Goal: Task Accomplishment & Management: Use online tool/utility

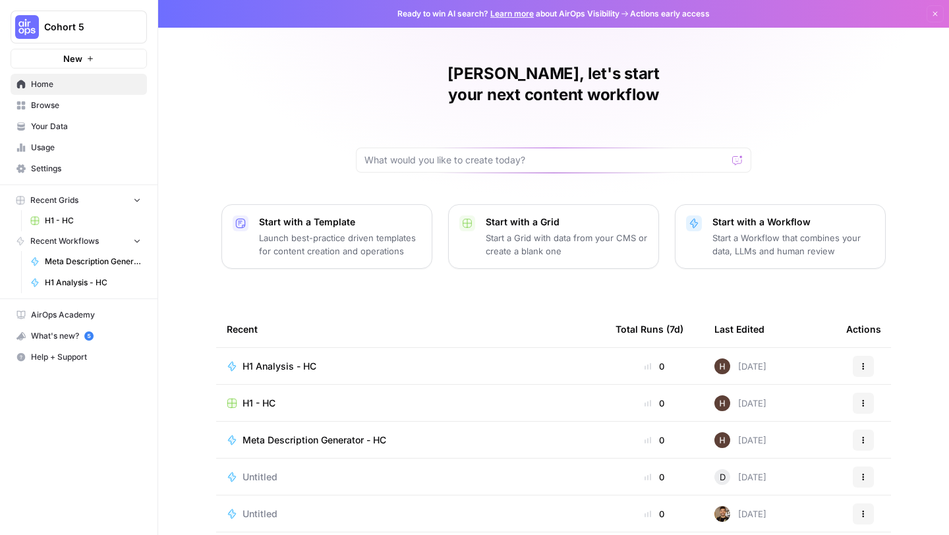
click at [255, 397] on span "H1 - HC" at bounding box center [259, 403] width 33 height 13
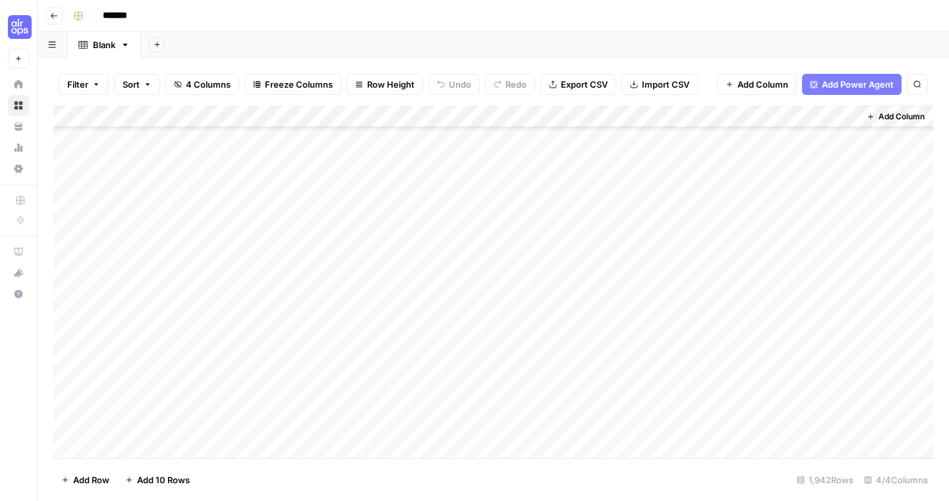
scroll to position [385, 0]
click at [51, 15] on icon "button" at bounding box center [54, 15] width 7 height 5
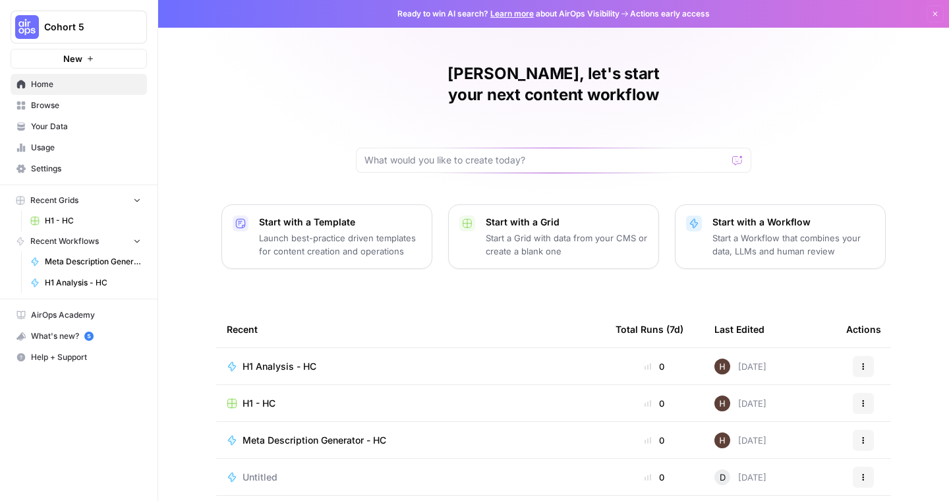
click at [269, 360] on span "H1 Analysis - HC" at bounding box center [280, 366] width 74 height 13
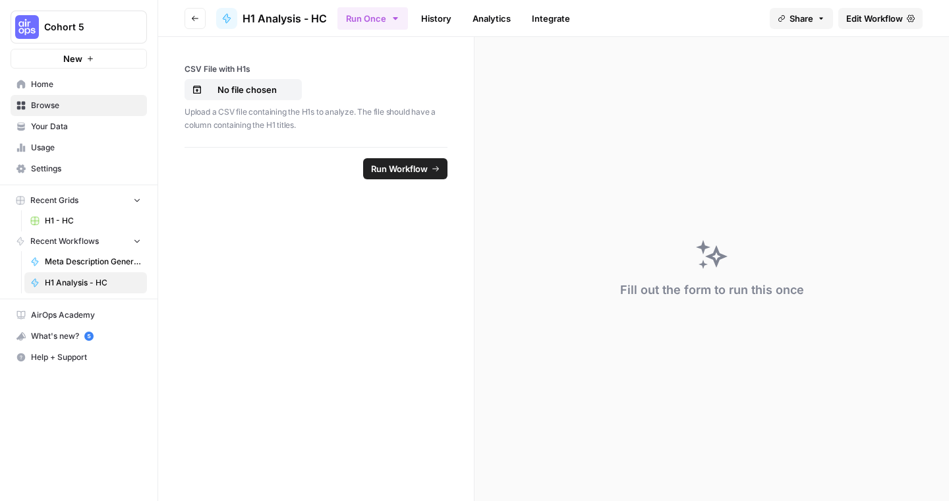
click at [865, 17] on span "Edit Workflow" at bounding box center [875, 18] width 57 height 13
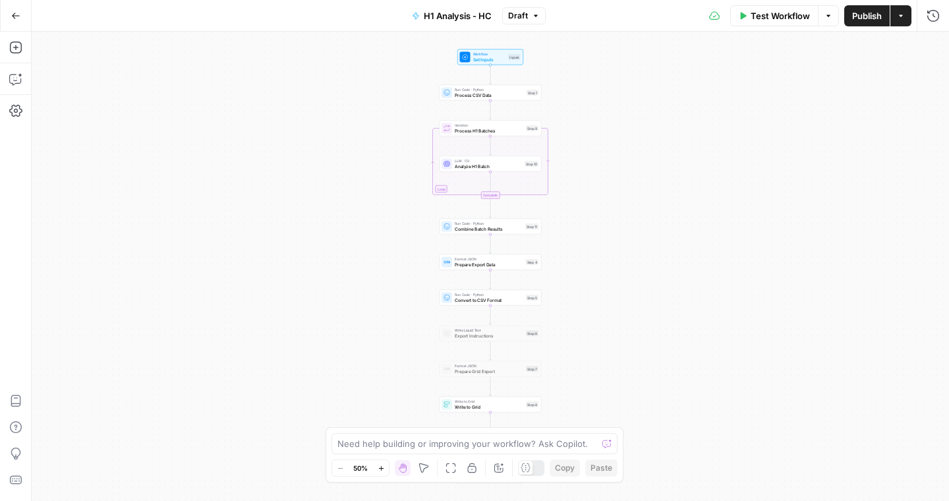
click at [382, 469] on icon "button" at bounding box center [381, 468] width 7 height 7
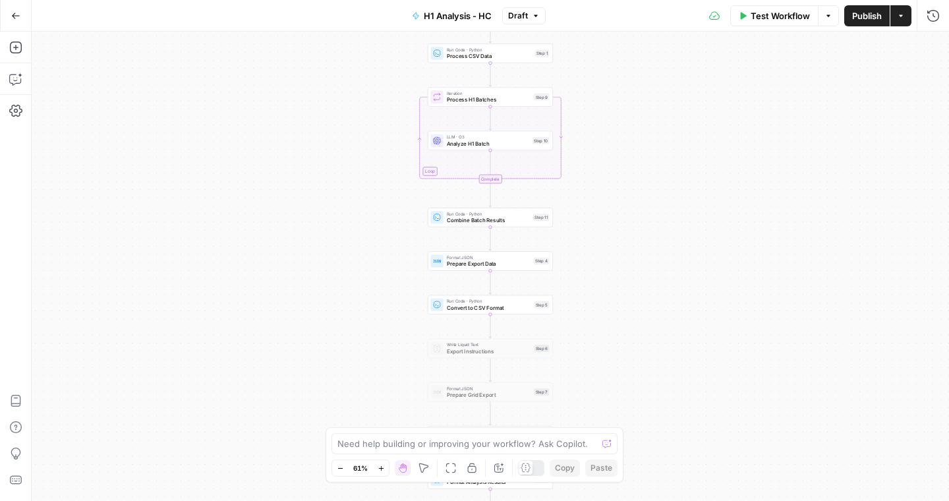
click at [382, 469] on icon "button" at bounding box center [381, 468] width 7 height 7
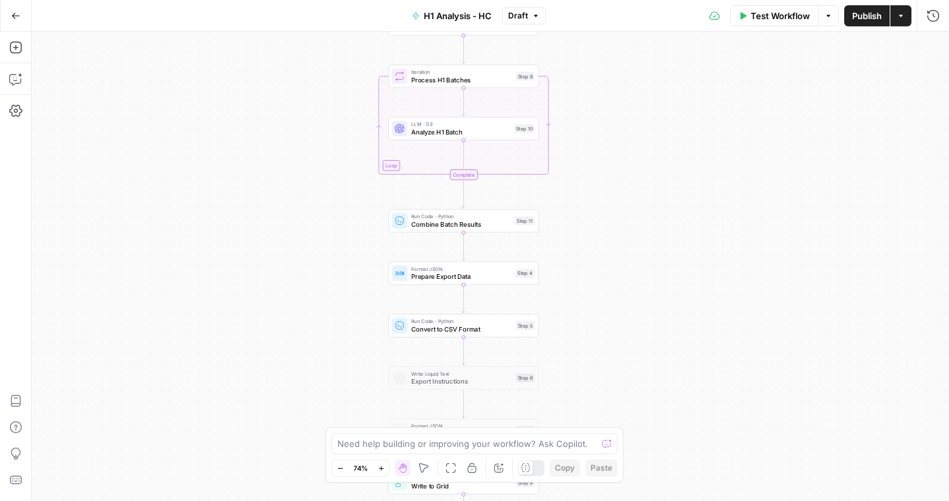
click at [15, 16] on icon "button" at bounding box center [15, 15] width 9 height 9
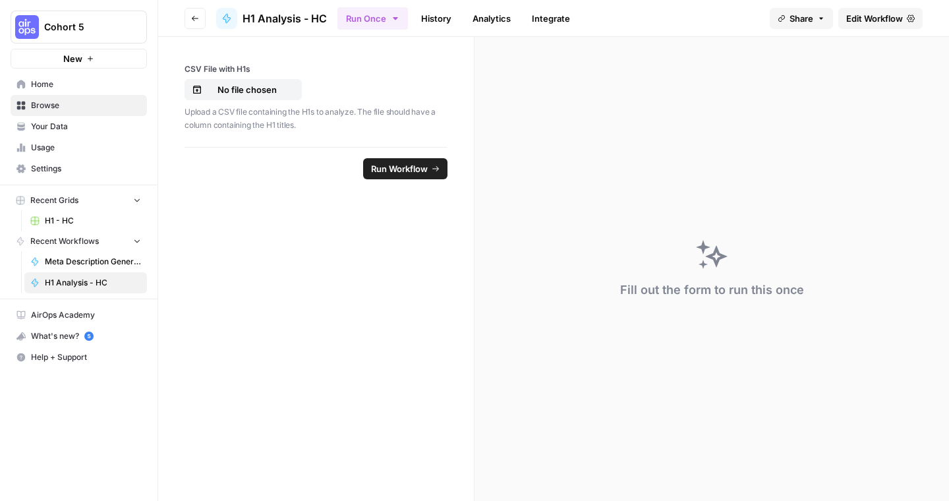
click at [46, 221] on span "H1 - HC" at bounding box center [93, 221] width 96 height 12
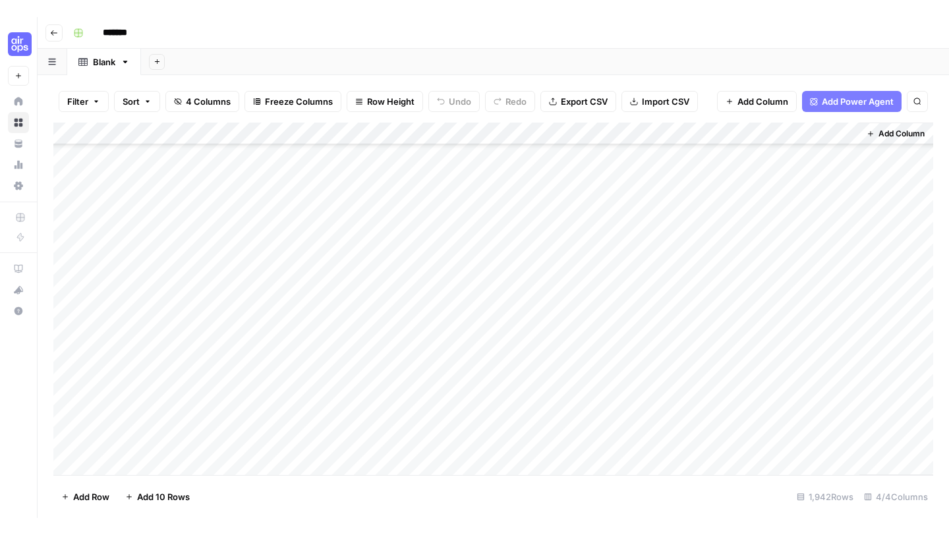
scroll to position [6034, 0]
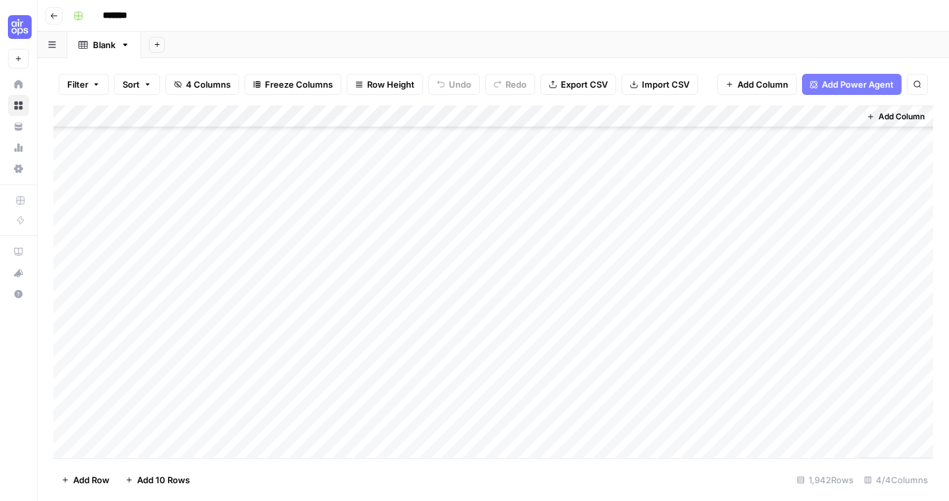
click at [166, 297] on div "Add Column" at bounding box center [493, 281] width 880 height 353
click at [241, 153] on div "Add Column" at bounding box center [493, 281] width 880 height 353
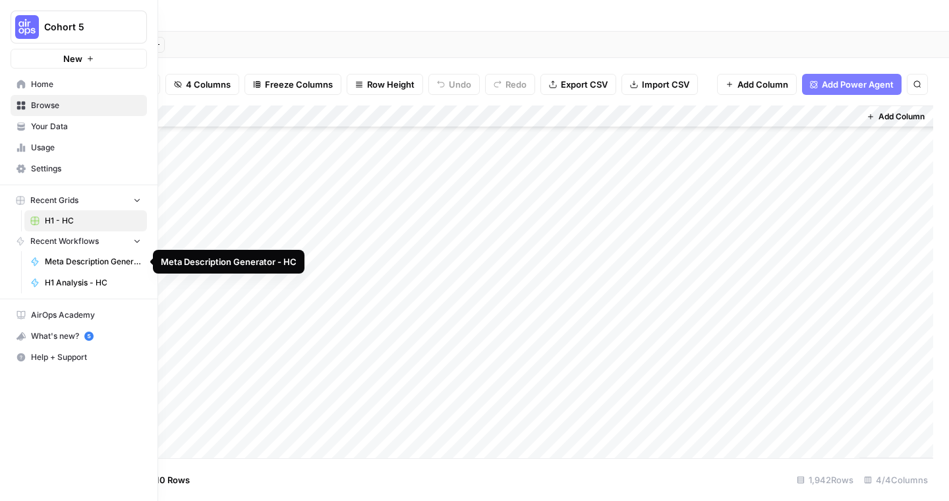
click at [76, 285] on span "H1 Analysis - HC" at bounding box center [93, 283] width 96 height 12
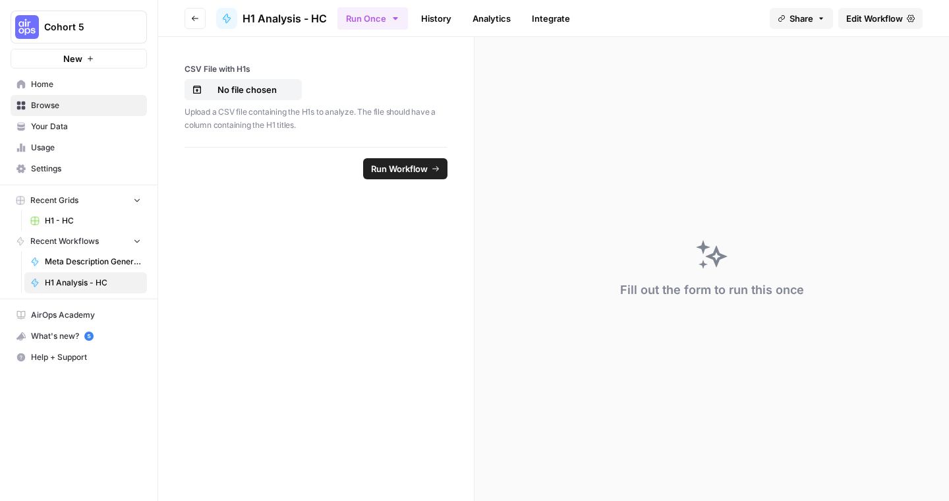
click at [866, 19] on span "Edit Workflow" at bounding box center [875, 18] width 57 height 13
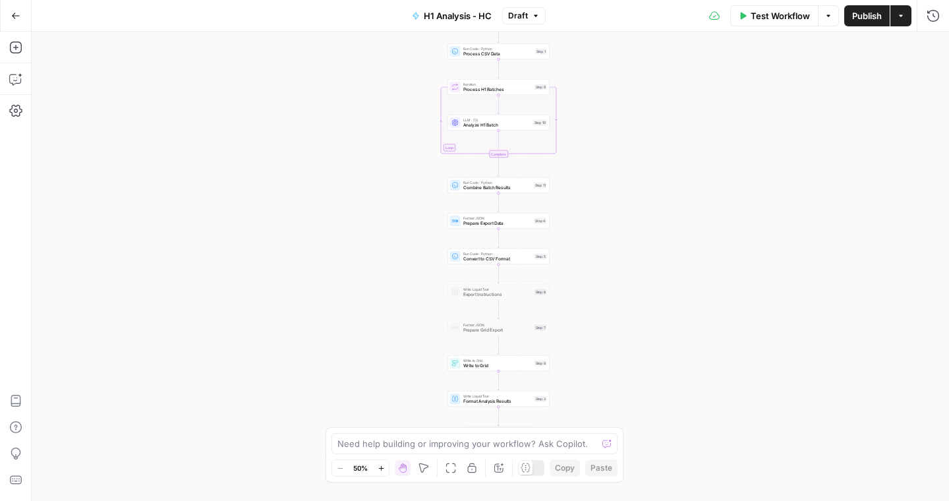
click at [857, 15] on span "Publish" at bounding box center [868, 15] width 30 height 13
click at [381, 469] on icon "button" at bounding box center [381, 468] width 7 height 7
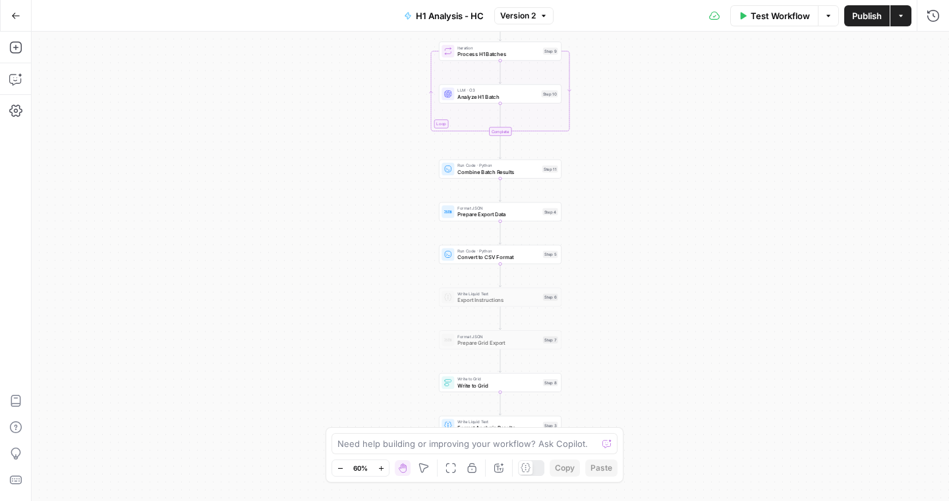
click at [381, 469] on icon "button" at bounding box center [381, 468] width 7 height 7
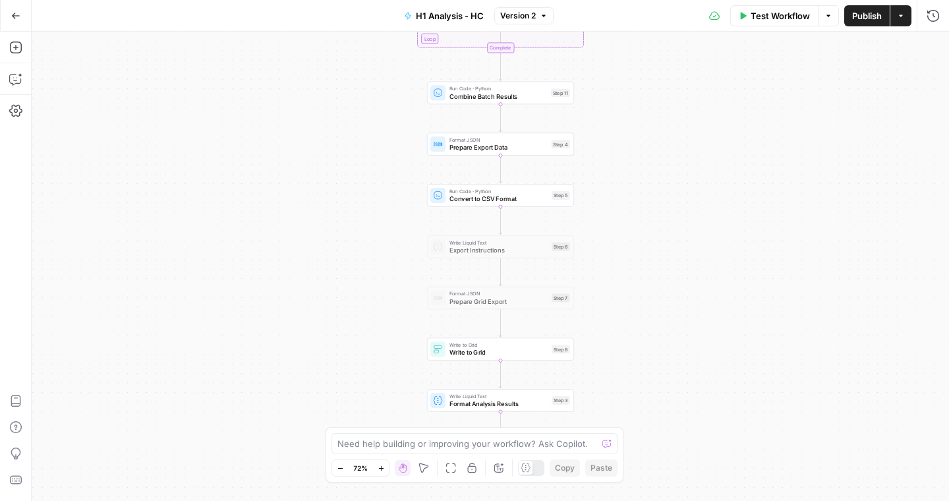
click at [379, 472] on button "Zoom In" at bounding box center [381, 468] width 16 height 16
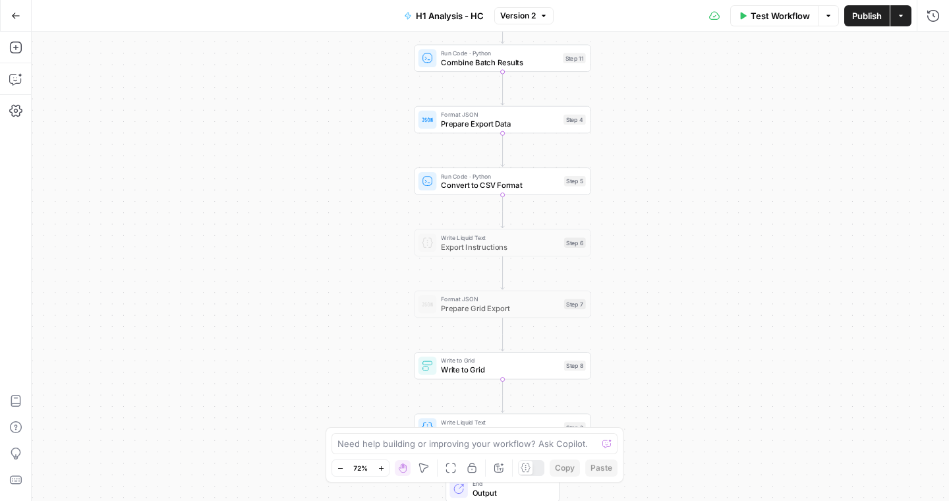
click at [379, 472] on button "Zoom In" at bounding box center [381, 468] width 16 height 16
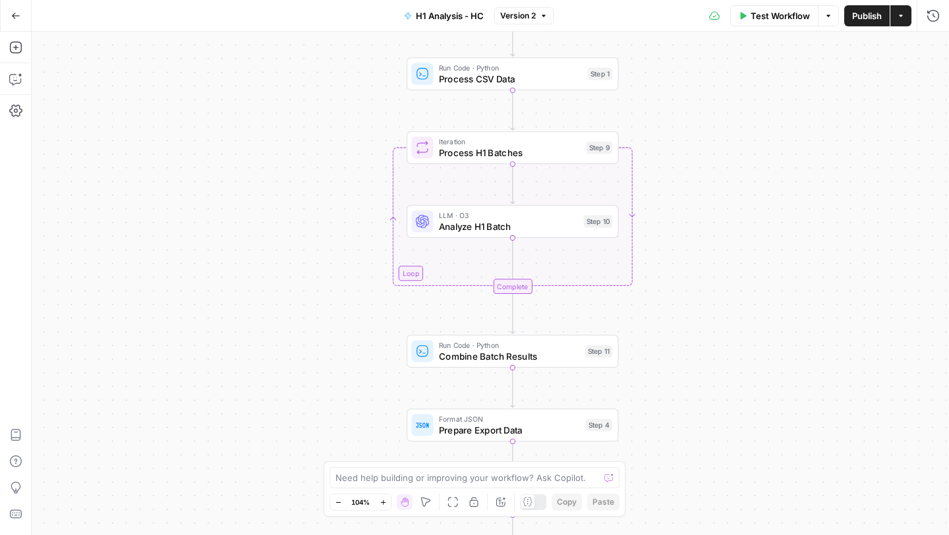
click at [156, 85] on div "Workflow Set Inputs Inputs Run Code · Python Process CSV Data Step 1 Loop Itera…" at bounding box center [491, 284] width 918 height 504
click at [22, 14] on button "Go Back" at bounding box center [16, 16] width 24 height 24
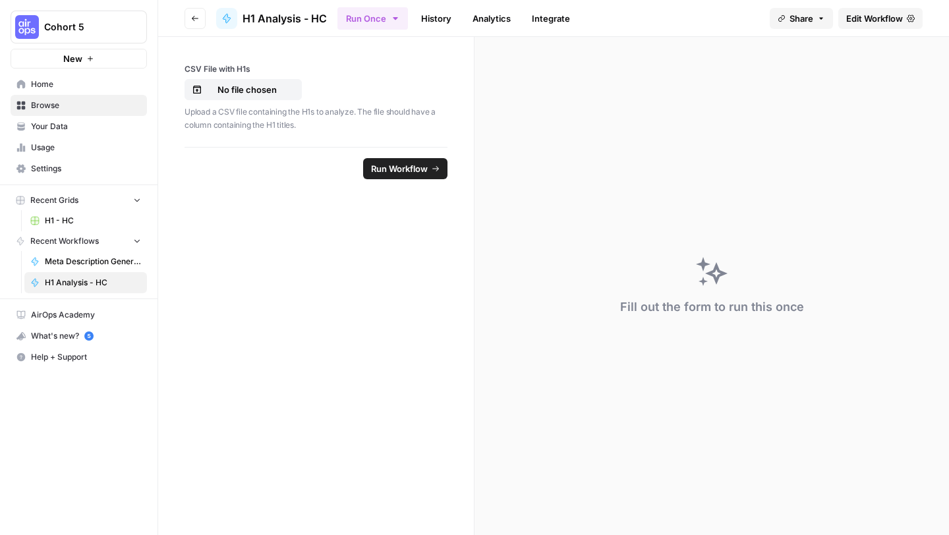
click at [65, 34] on button "Cohort 5" at bounding box center [79, 27] width 136 height 33
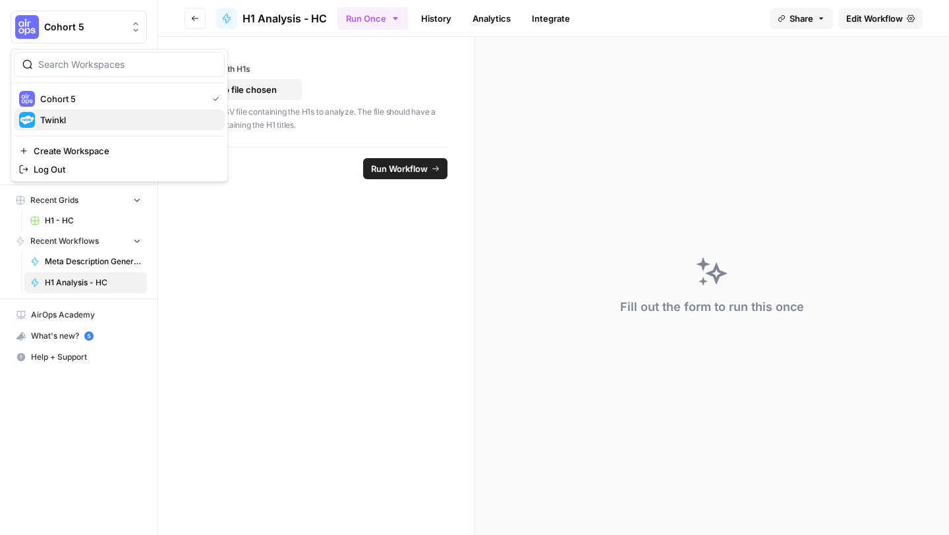
click at [62, 112] on div "Twinkl" at bounding box center [119, 120] width 200 height 16
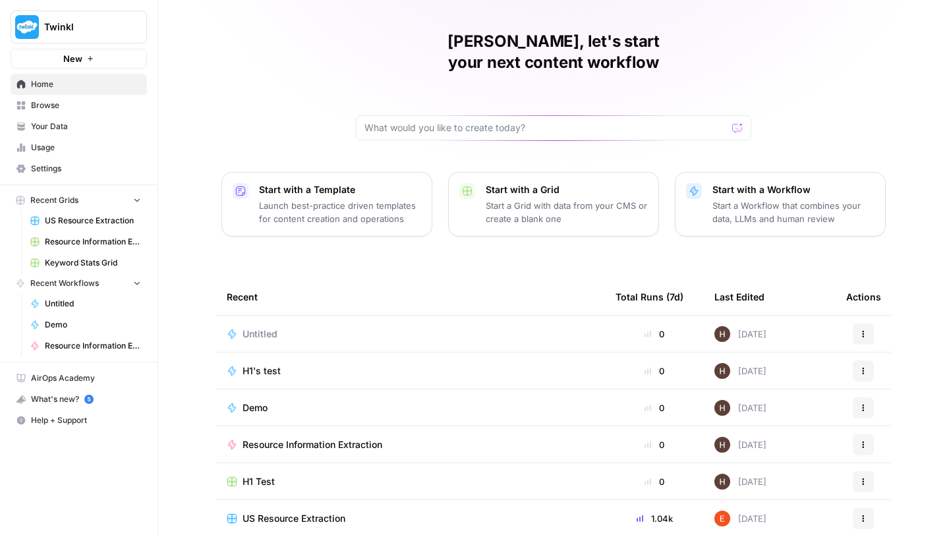
scroll to position [71, 0]
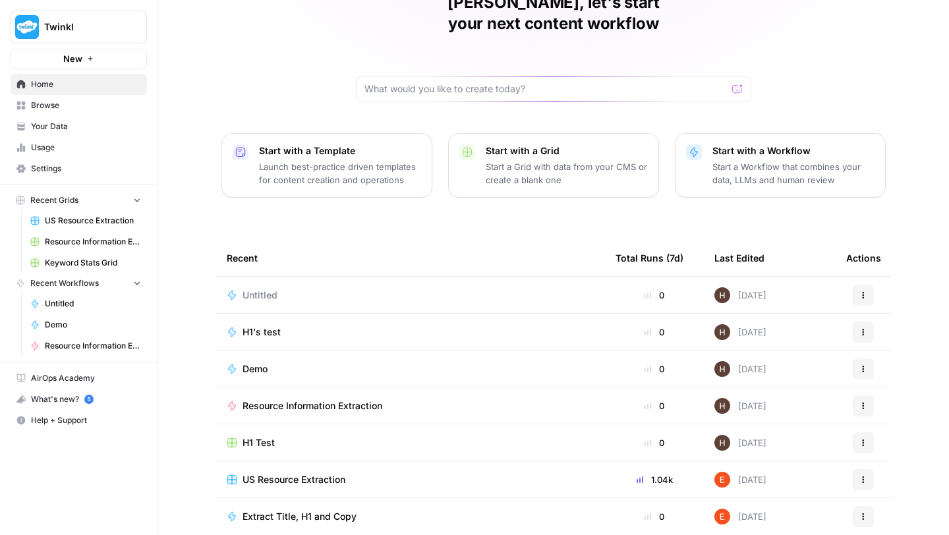
click at [57, 126] on span "Your Data" at bounding box center [86, 127] width 110 height 12
